Goal: Task Accomplishment & Management: Use online tool/utility

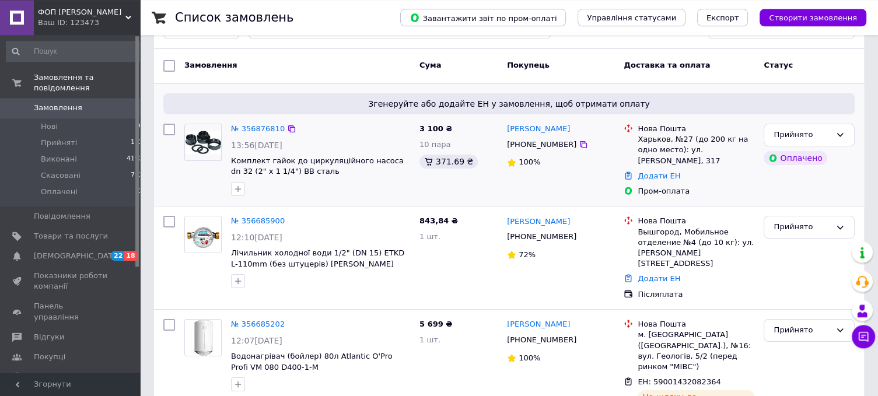
scroll to position [123, 0]
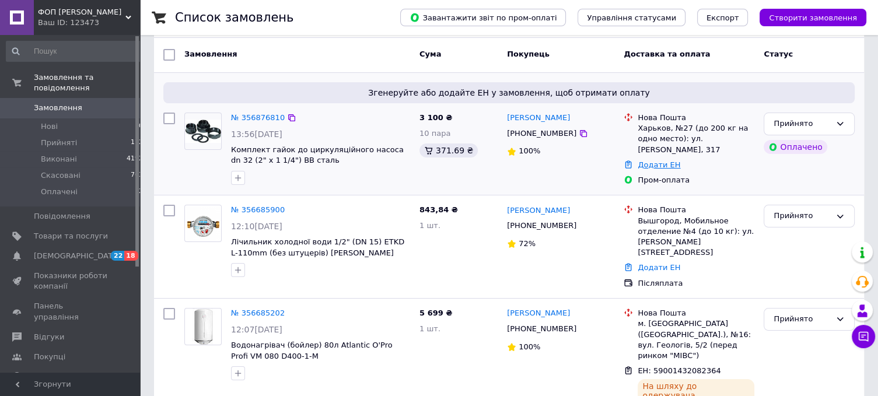
click at [650, 160] on link "Додати ЕН" at bounding box center [658, 164] width 43 height 9
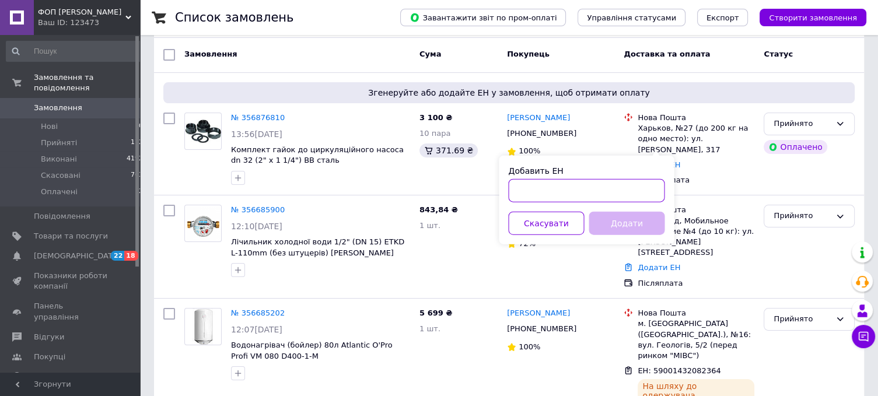
click at [567, 192] on input "Добавить ЕН" at bounding box center [586, 190] width 156 height 23
paste input "20451225183188"
type input "20451225183188"
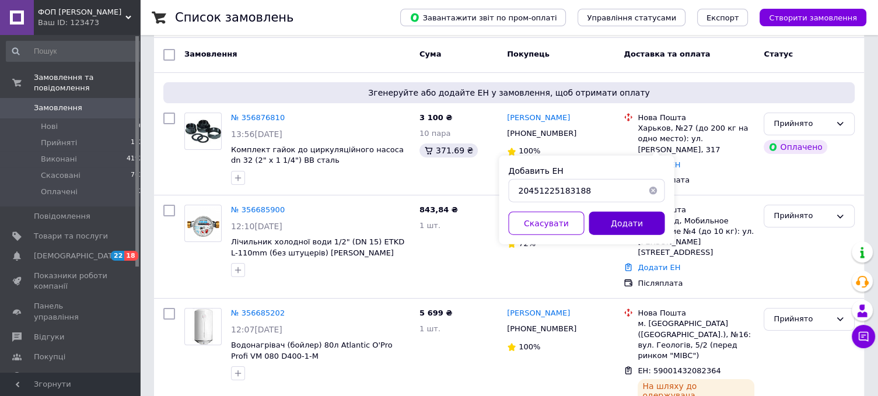
click at [624, 223] on button "Додати" at bounding box center [626, 223] width 76 height 23
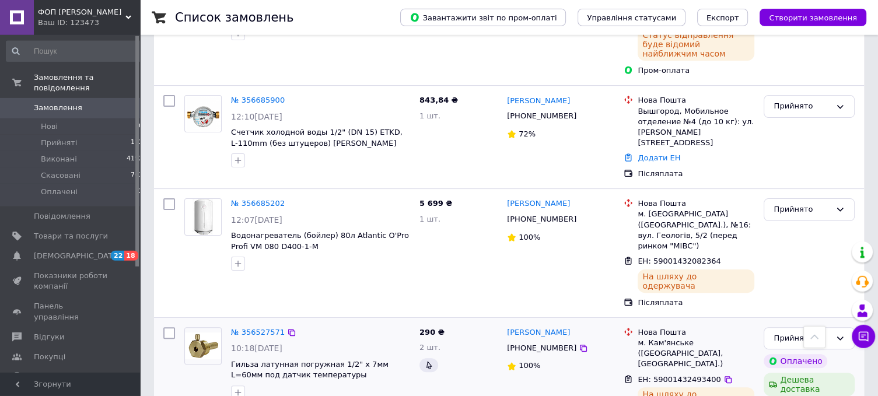
scroll to position [246, 0]
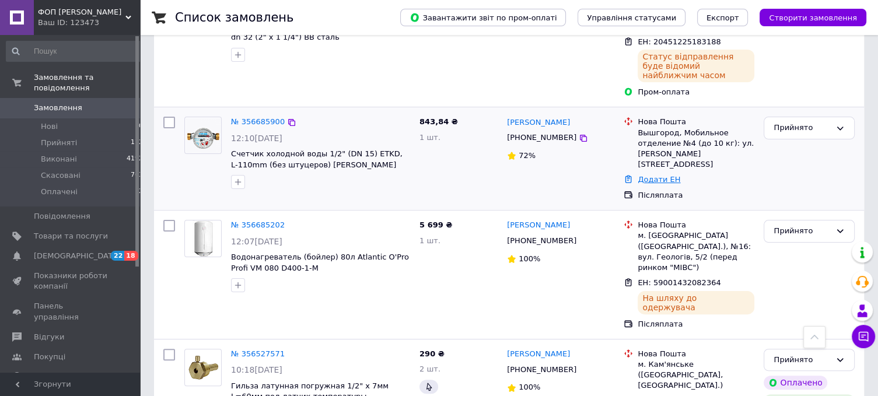
click at [664, 175] on link "Додати ЕН" at bounding box center [658, 179] width 43 height 9
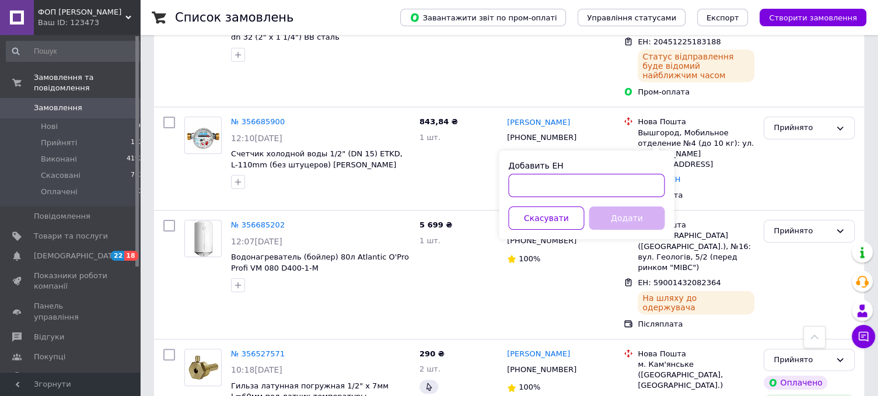
click at [555, 181] on input "Добавить ЕН" at bounding box center [586, 185] width 156 height 23
paste input "59001432167419"
type input "59001432167419"
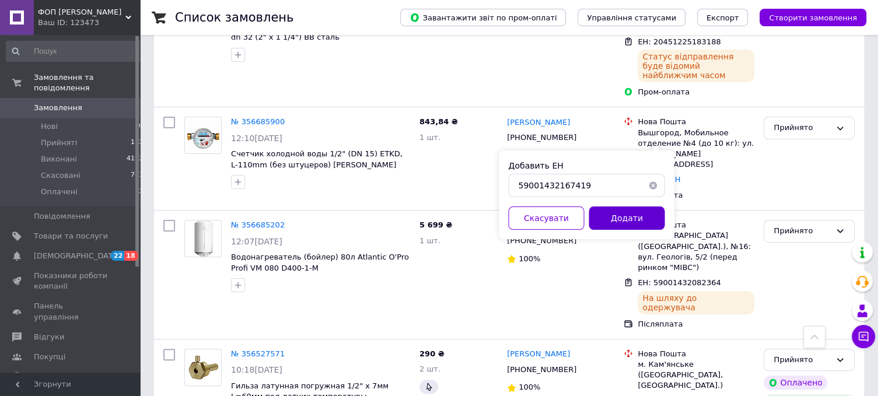
click at [619, 217] on button "Додати" at bounding box center [626, 217] width 76 height 23
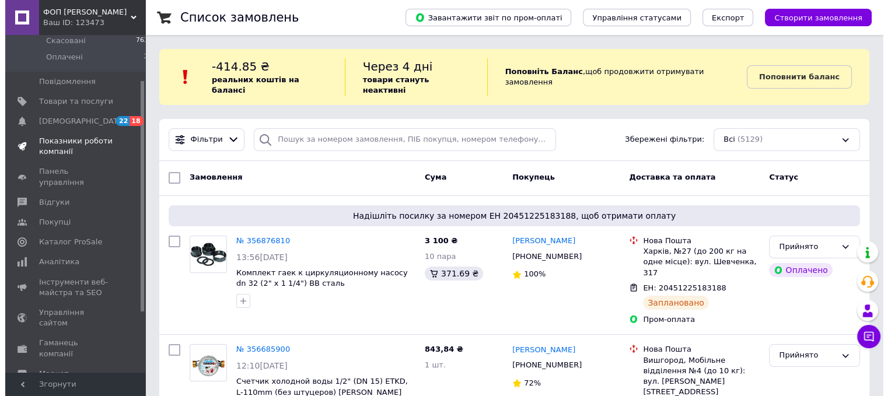
scroll to position [154, 0]
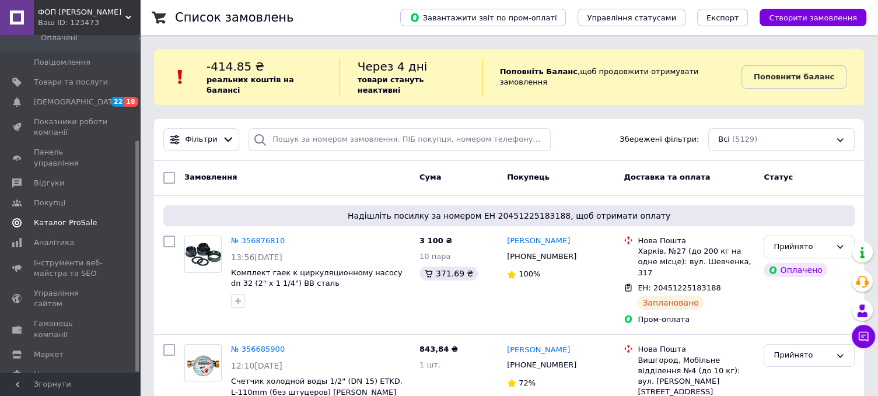
click at [71, 213] on link "Каталог ProSale" at bounding box center [75, 223] width 150 height 20
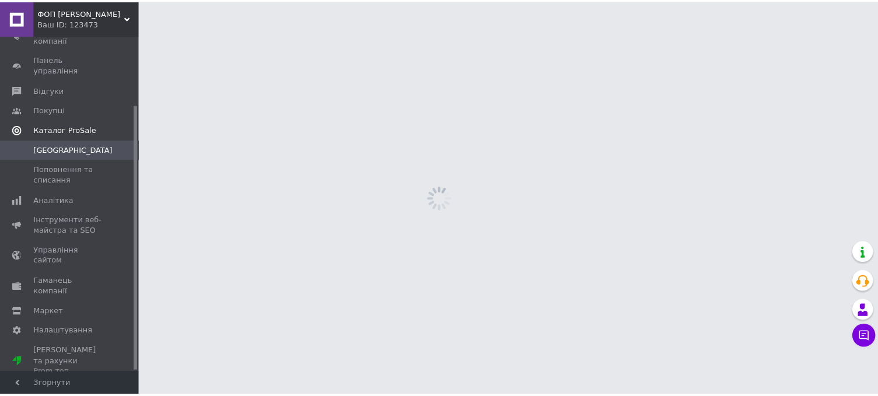
scroll to position [87, 0]
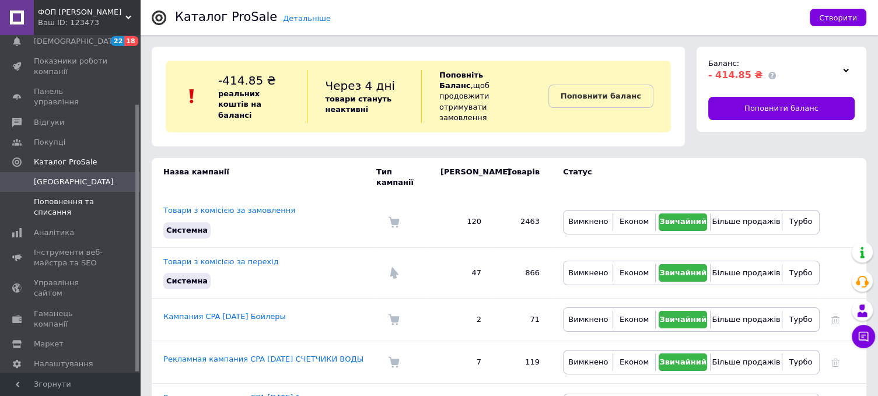
click at [61, 201] on span "Поповнення та списання" at bounding box center [71, 207] width 74 height 21
